Goal: Task Accomplishment & Management: Use online tool/utility

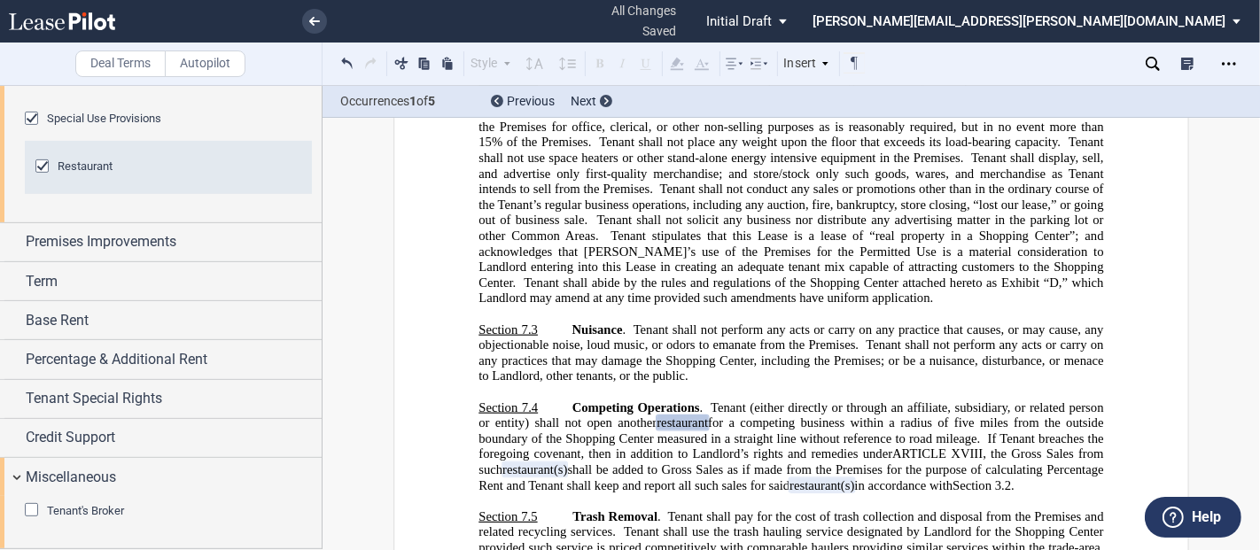
scroll to position [657, 0]
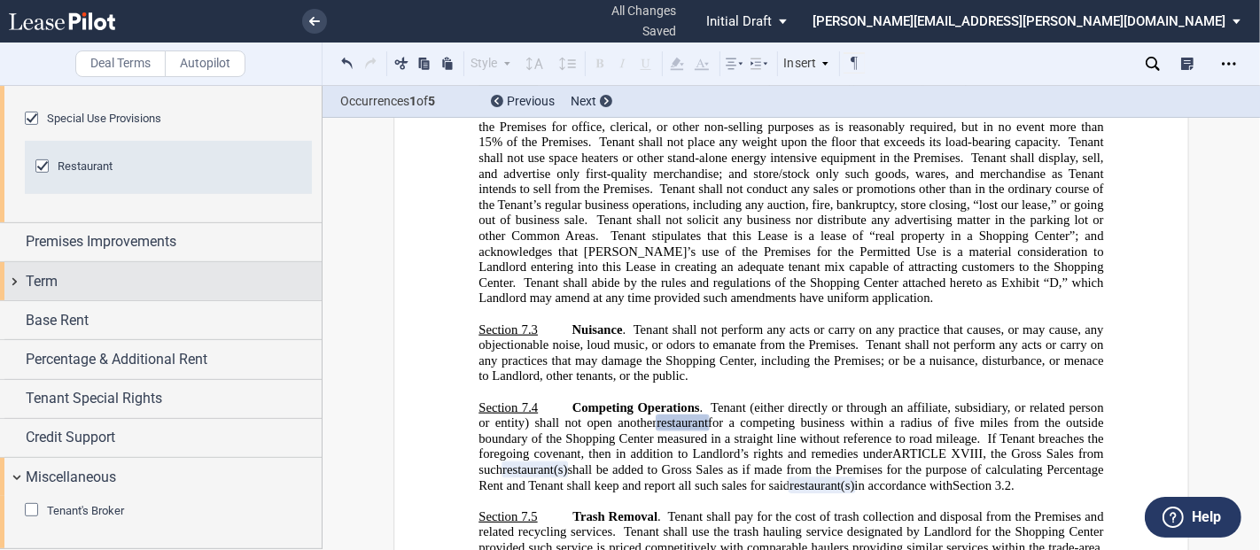
click at [55, 284] on span "Term" at bounding box center [42, 281] width 32 height 21
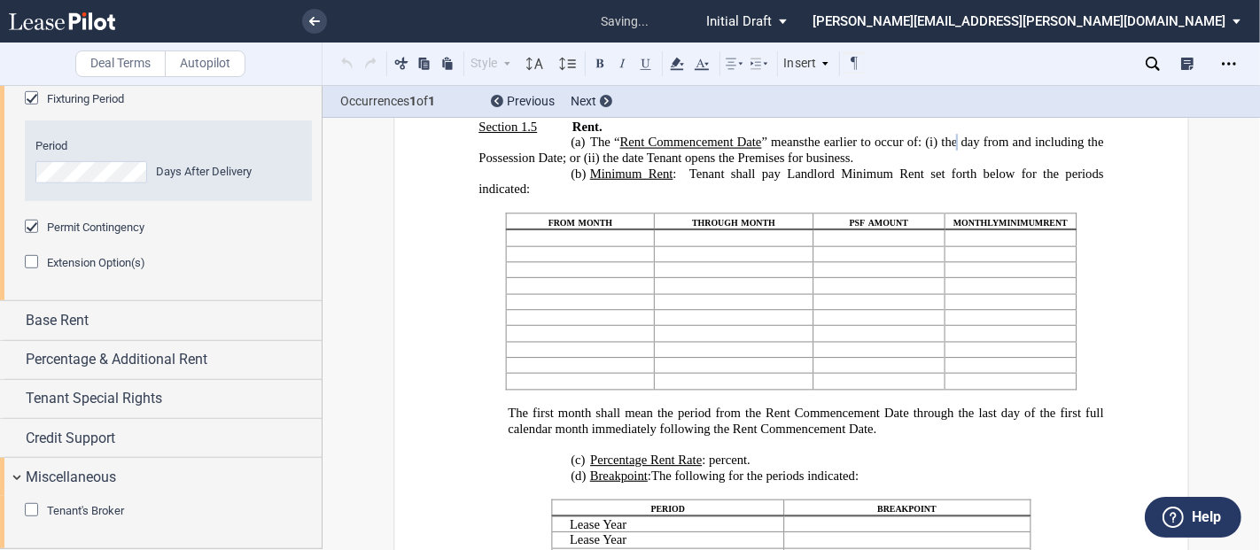
scroll to position [976, 0]
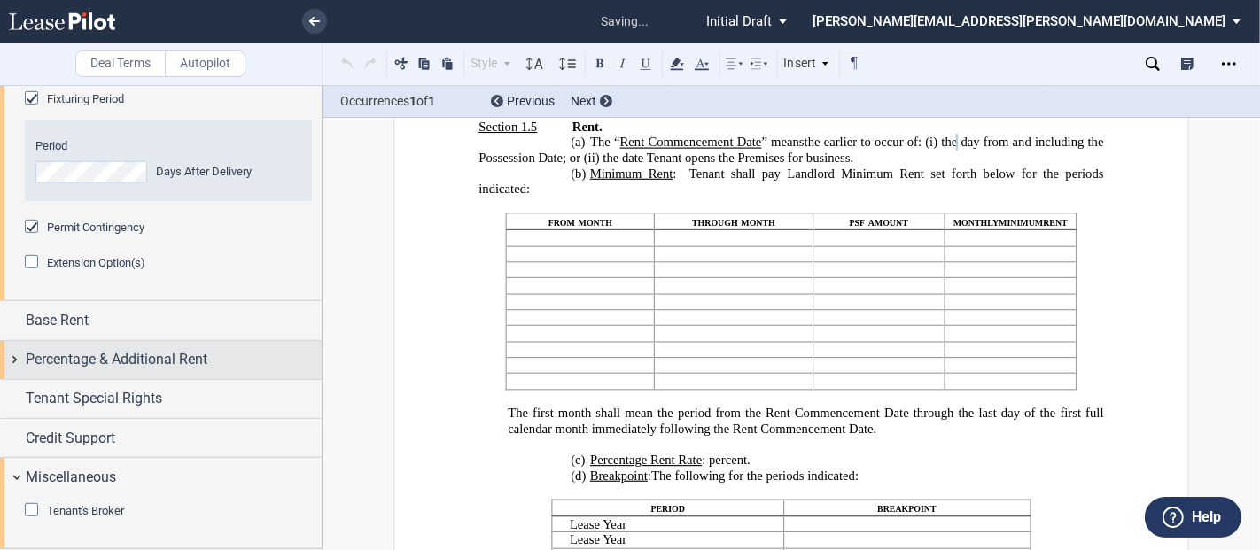
click at [12, 356] on div "Percentage & Additional Rent" at bounding box center [161, 360] width 322 height 38
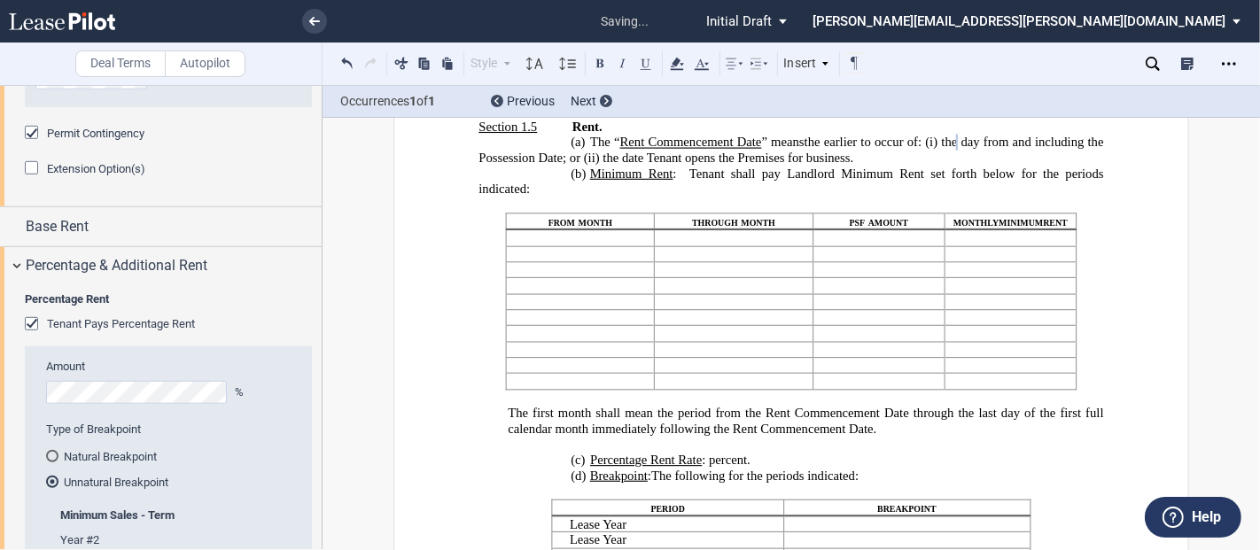
click at [30, 335] on div "Tenant Pays Percentage Rent" at bounding box center [34, 326] width 18 height 18
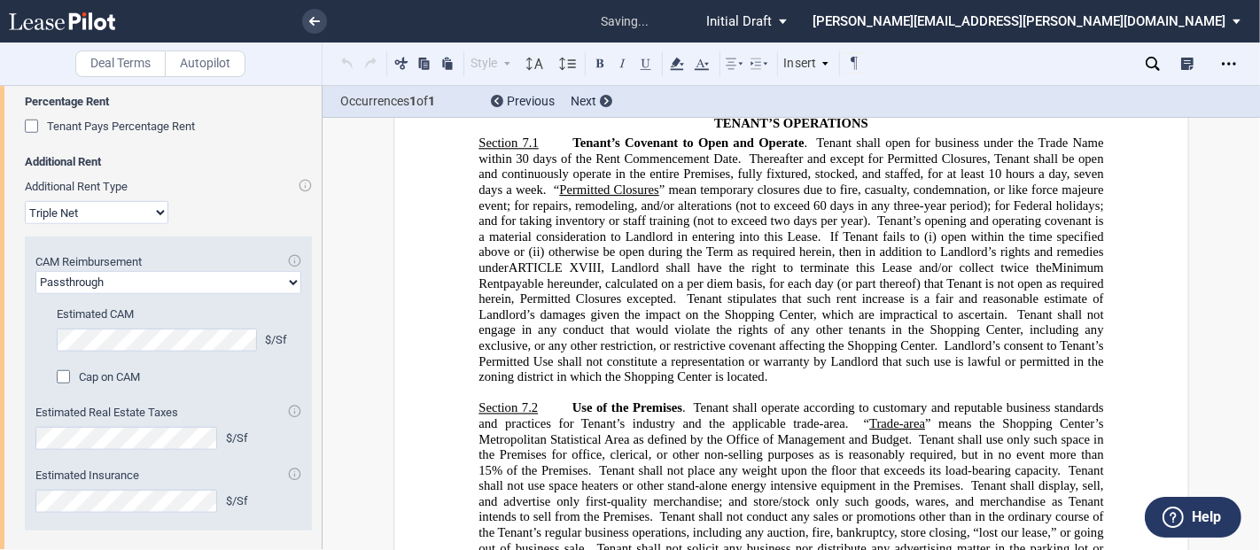
scroll to position [5806, 0]
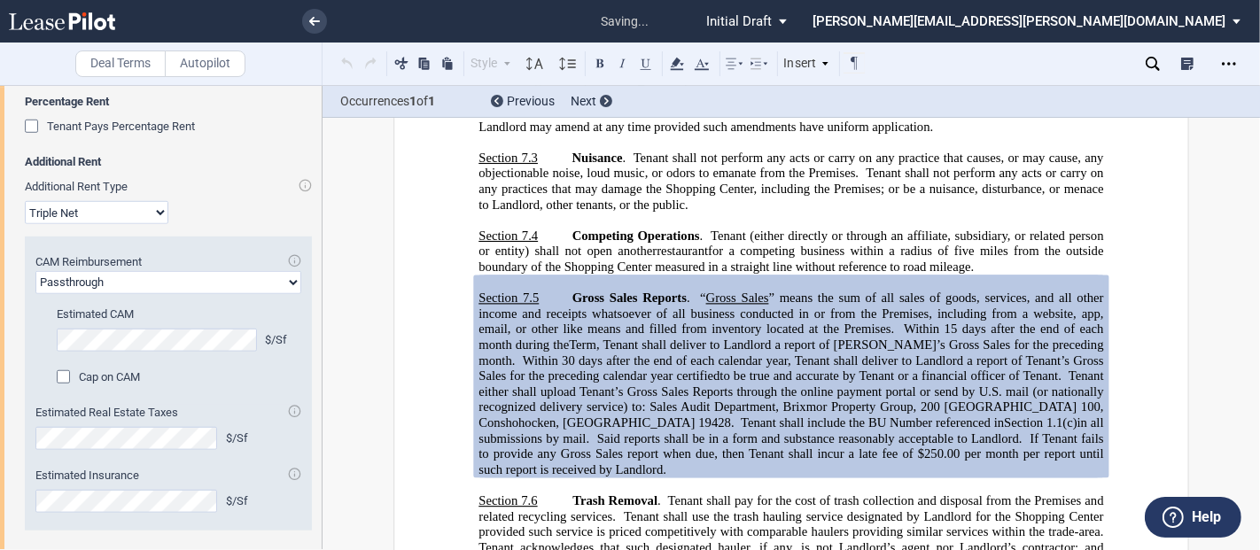
click at [110, 224] on select "Modified Gross Gross Triple Net" at bounding box center [97, 212] width 144 height 23
click at [199, 269] on div "Additional Rent Additional Rent Type Modified Gross Gross Triple Net CAM Reimbu…" at bounding box center [168, 351] width 287 height 394
click at [141, 294] on select "Passthrough Fixed" at bounding box center [168, 282] width 266 height 23
select select "fixed"
click at [35, 294] on select "Passthrough Fixed" at bounding box center [168, 282] width 266 height 23
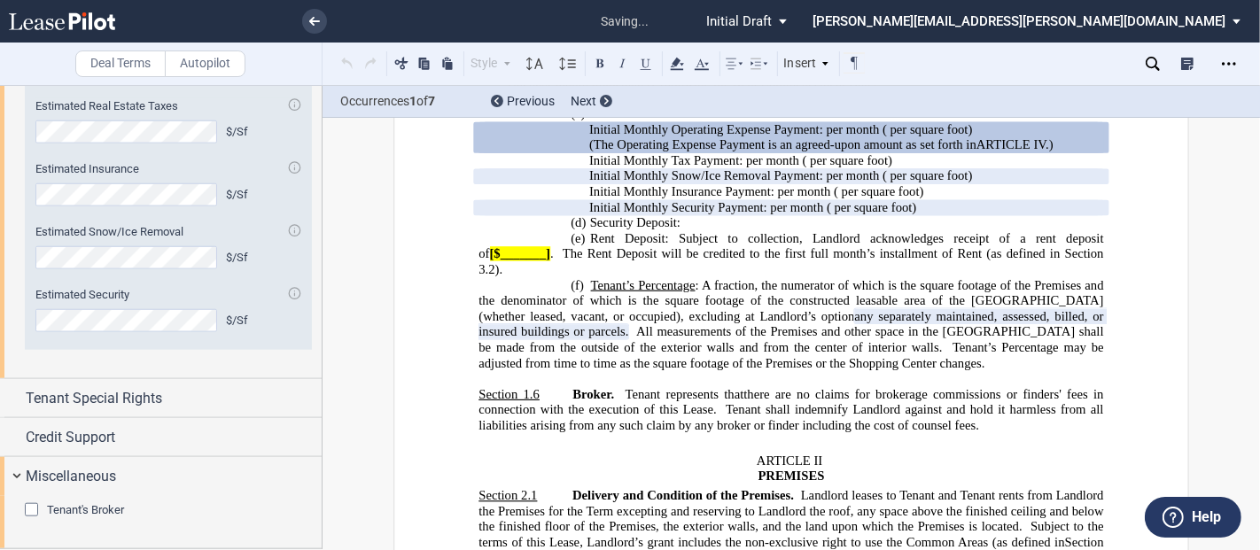
scroll to position [1602, 0]
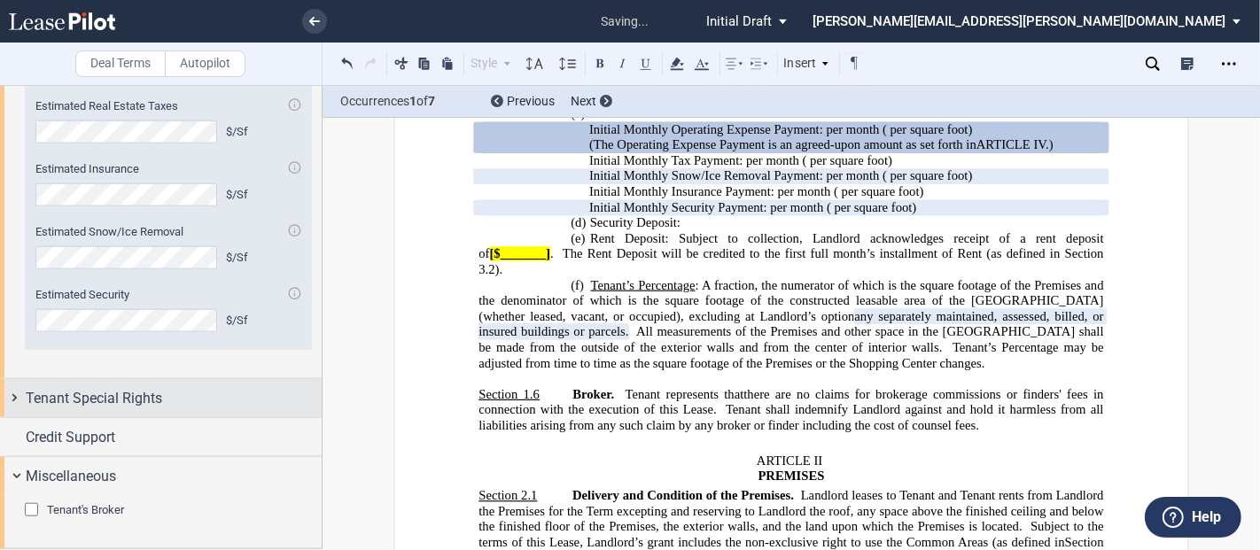
click at [72, 403] on span "Tenant Special Rights" at bounding box center [94, 398] width 136 height 21
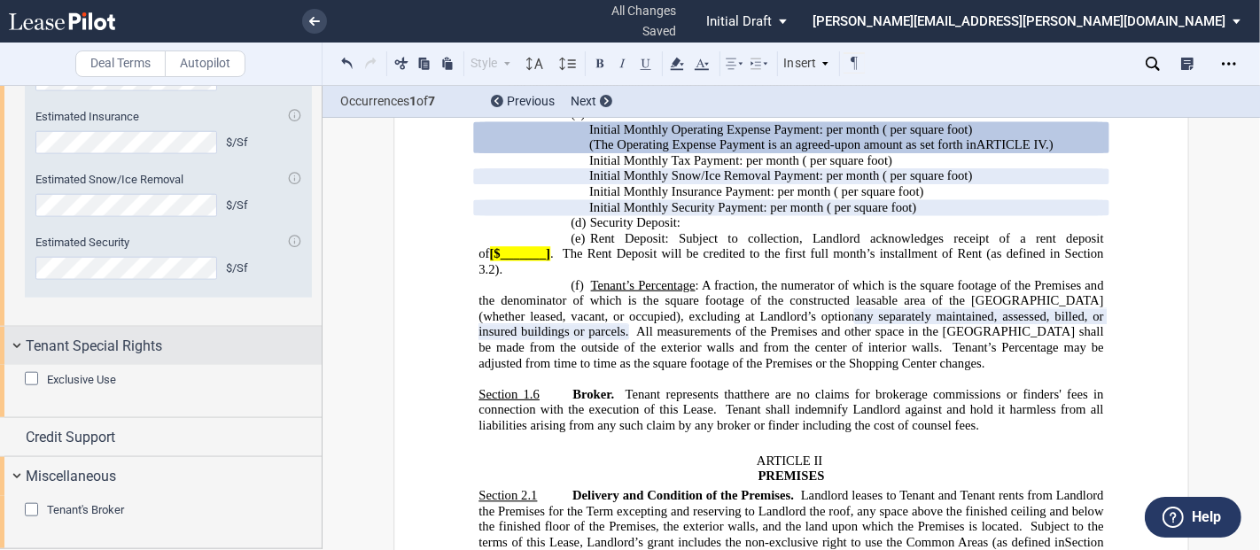
scroll to position [1654, 0]
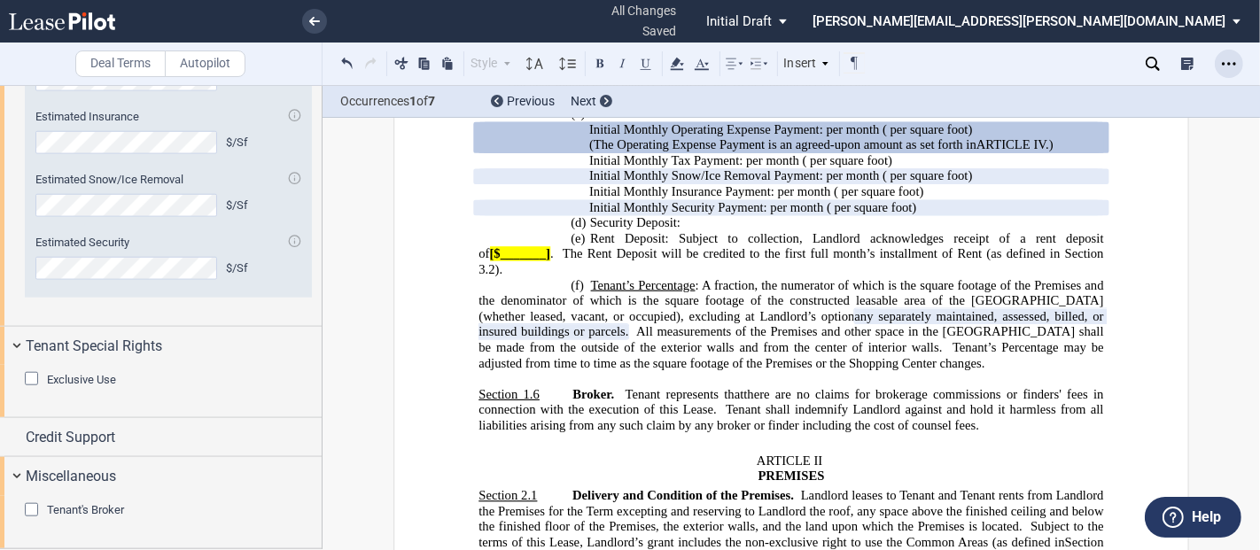
click at [1233, 64] on use "Open Lease options menu" at bounding box center [1229, 63] width 14 height 3
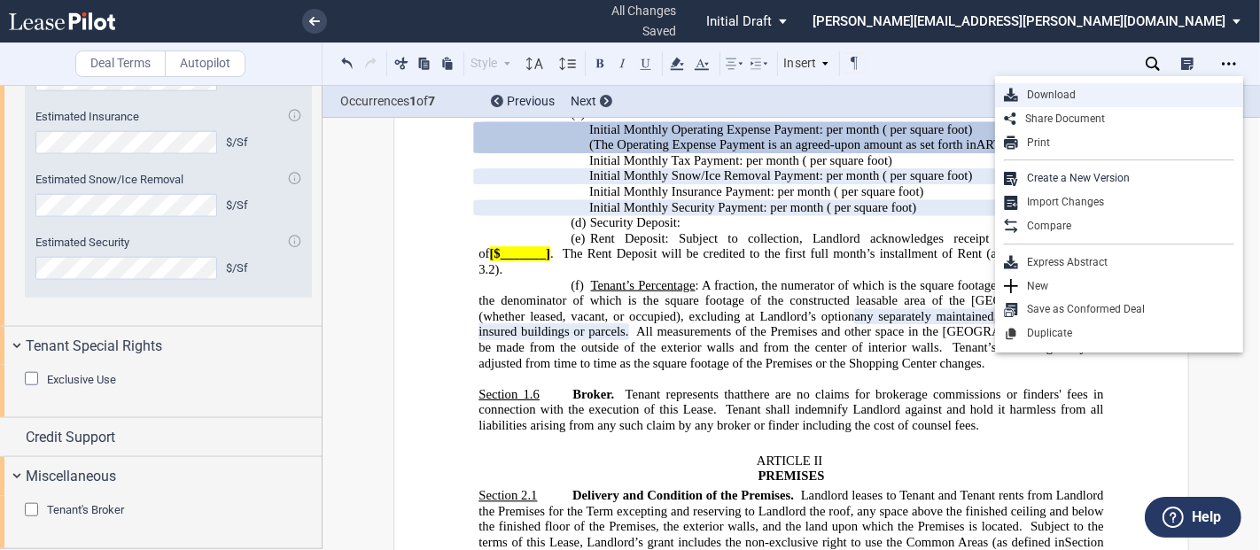
click at [1060, 92] on div "Download" at bounding box center [1126, 95] width 216 height 15
